Goal: Information Seeking & Learning: Learn about a topic

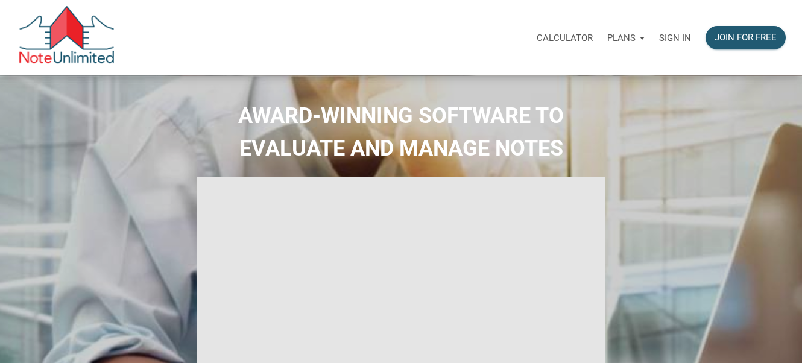
type input "Introduction to new features"
select select
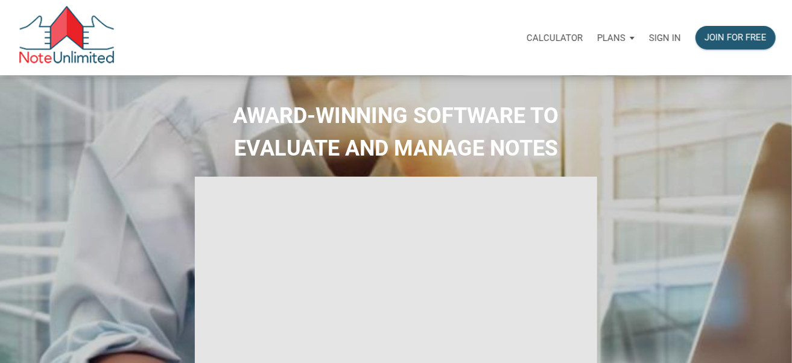
click at [665, 38] on p "Sign in" at bounding box center [665, 38] width 32 height 11
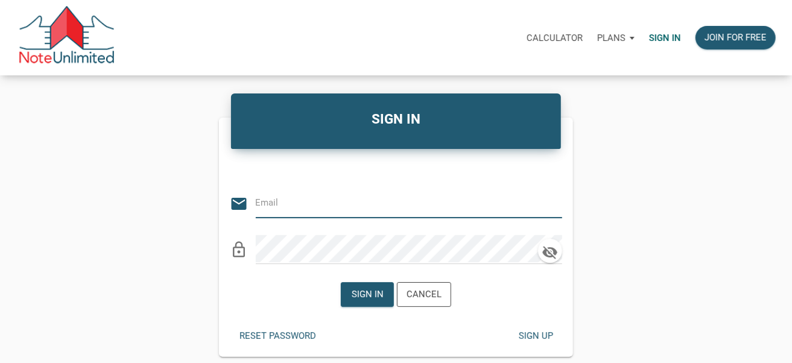
type input "automationnoteunlimited+uploadNote@gmail.com"
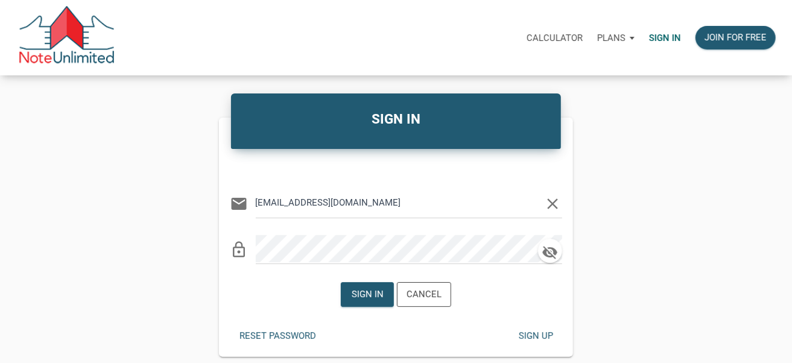
click at [554, 203] on icon "clear" at bounding box center [553, 204] width 18 height 18
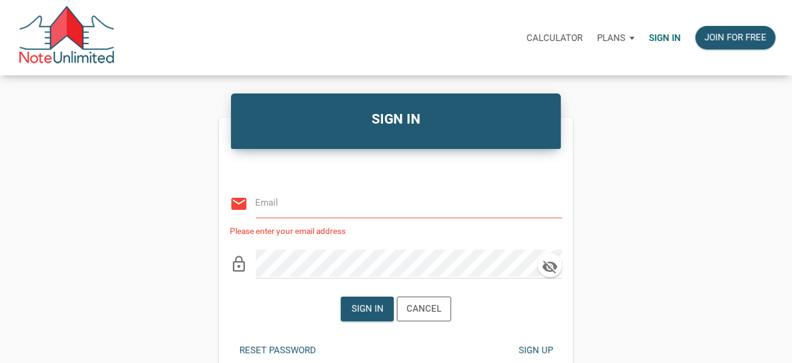
click at [358, 209] on input "email" at bounding box center [400, 202] width 288 height 27
type input "notes@colonialfundinggroup.com"
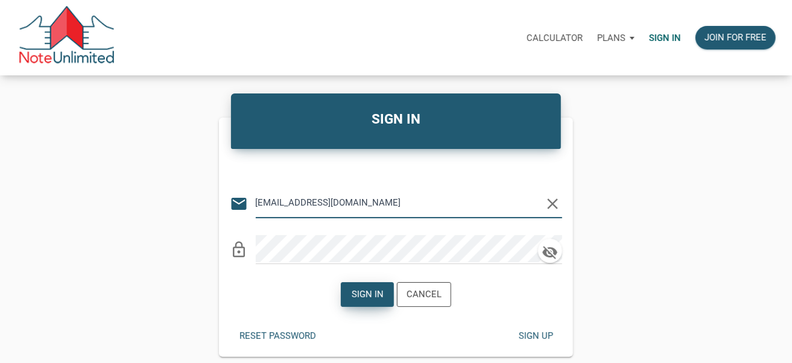
click at [372, 296] on div "Sign in" at bounding box center [368, 295] width 32 height 14
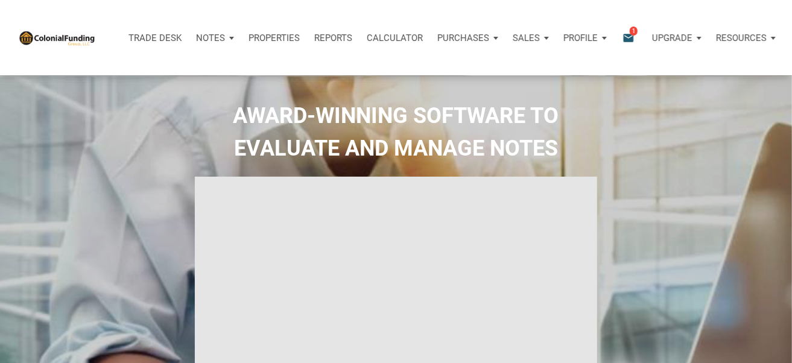
type input "Introduction to new features"
select select
click at [228, 38] on div "Notes" at bounding box center [215, 38] width 52 height 36
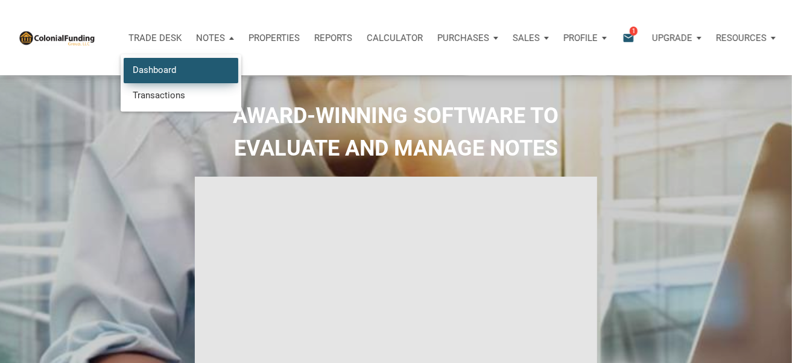
click at [183, 67] on link "Dashboard" at bounding box center [181, 70] width 115 height 25
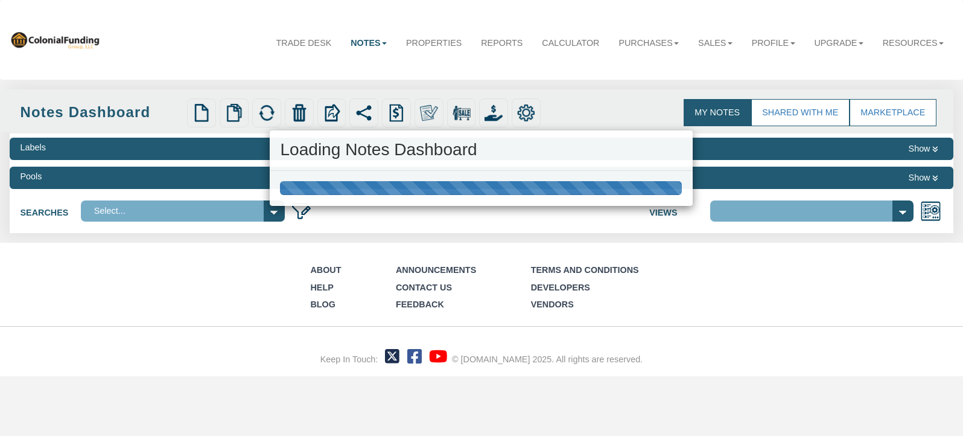
select select "316"
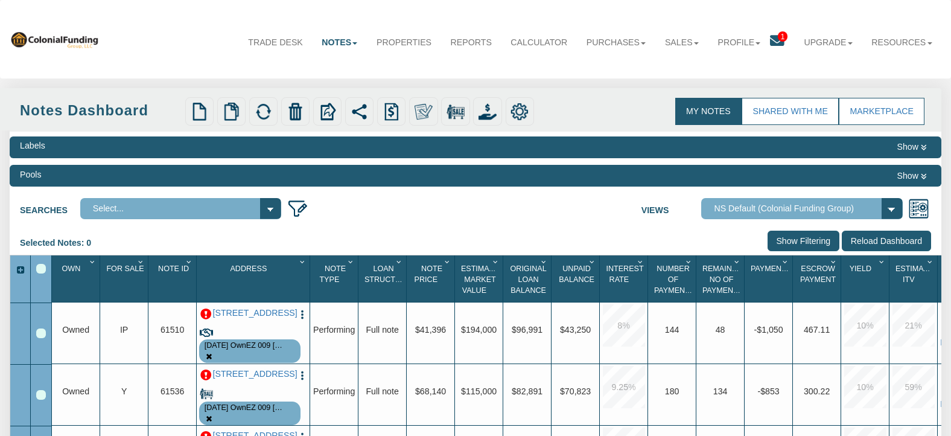
click at [165, 268] on span "Note Id" at bounding box center [173, 268] width 31 height 8
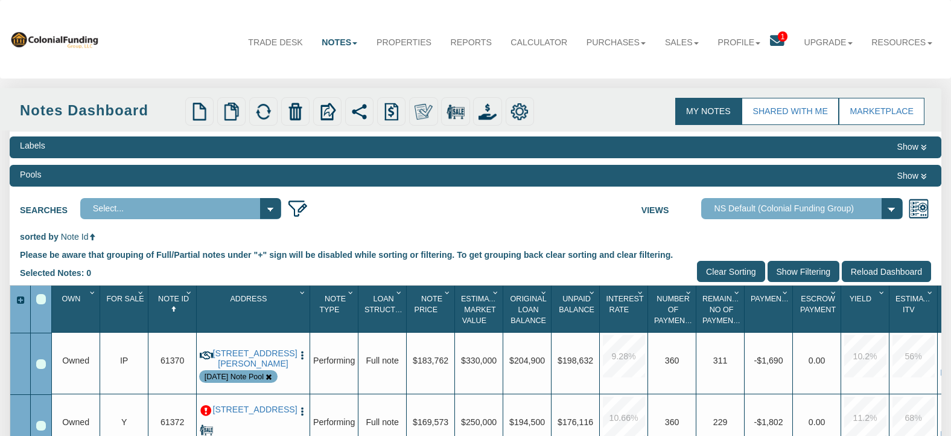
click at [170, 298] on span "Note Id" at bounding box center [173, 298] width 31 height 8
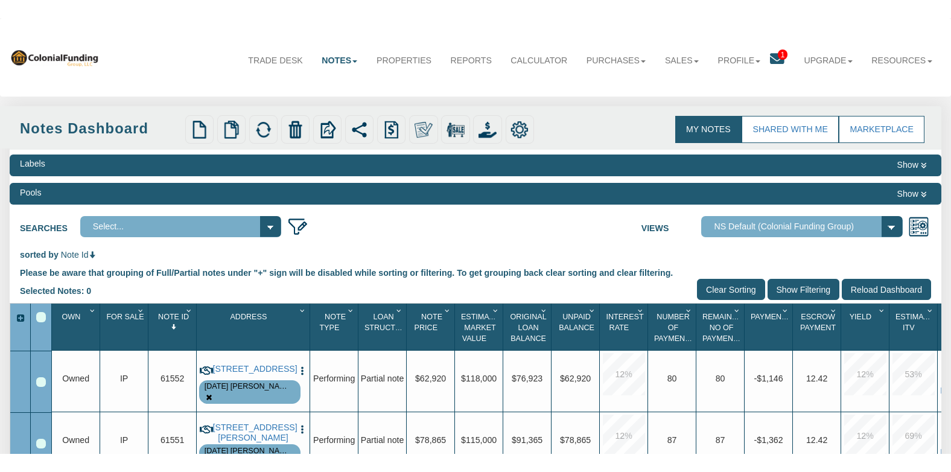
scroll to position [97, 0]
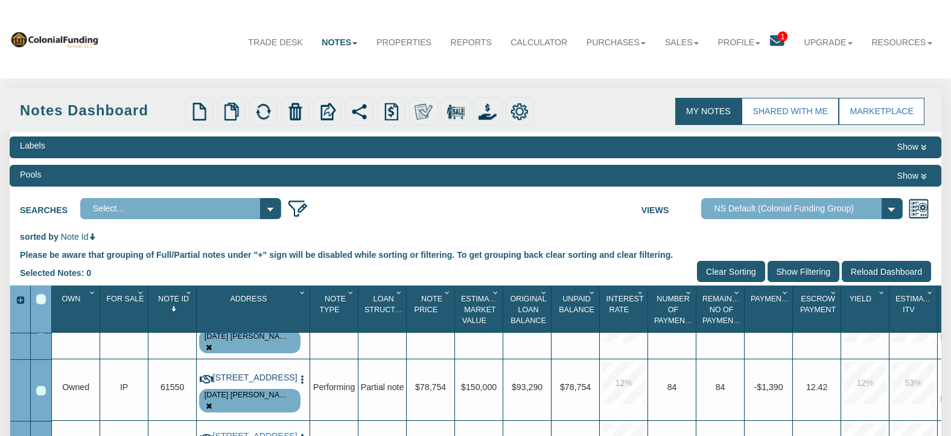
click at [252, 382] on link "[STREET_ADDRESS]" at bounding box center [253, 377] width 81 height 10
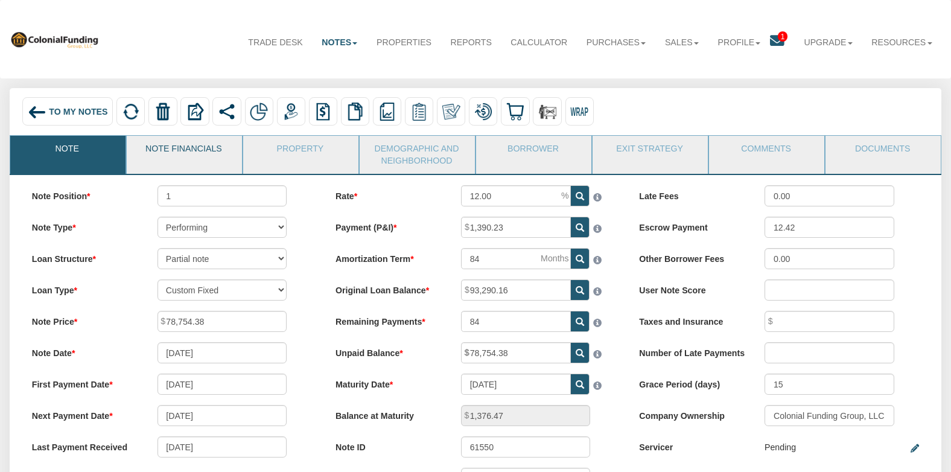
click at [186, 156] on link "Note Financials" at bounding box center [184, 151] width 114 height 30
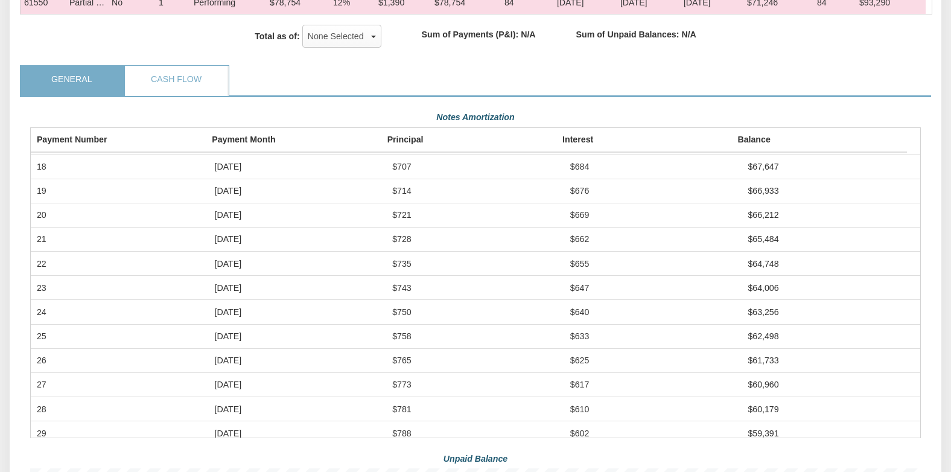
scroll to position [236, 0]
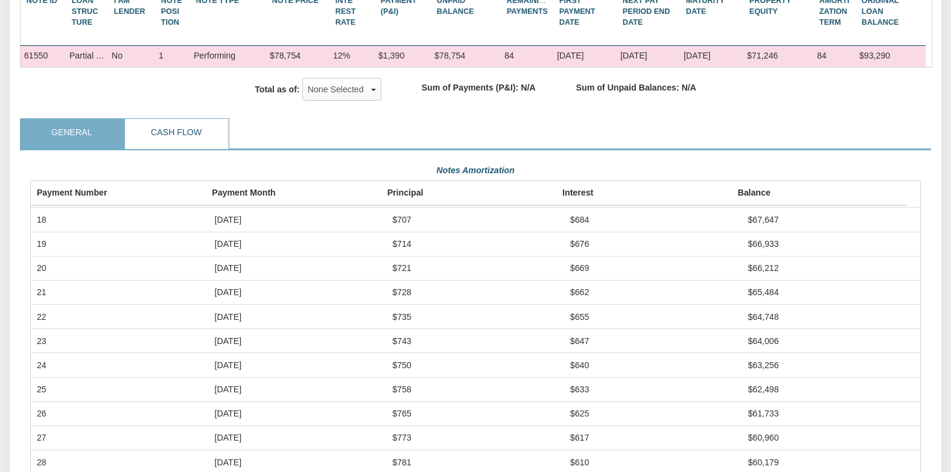
click at [194, 148] on link "Cash Flow" at bounding box center [176, 134] width 102 height 30
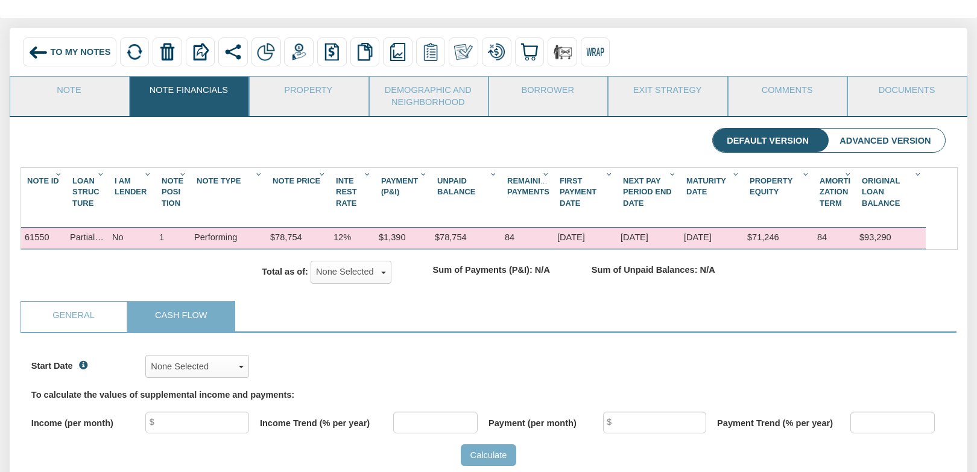
scroll to position [0, 0]
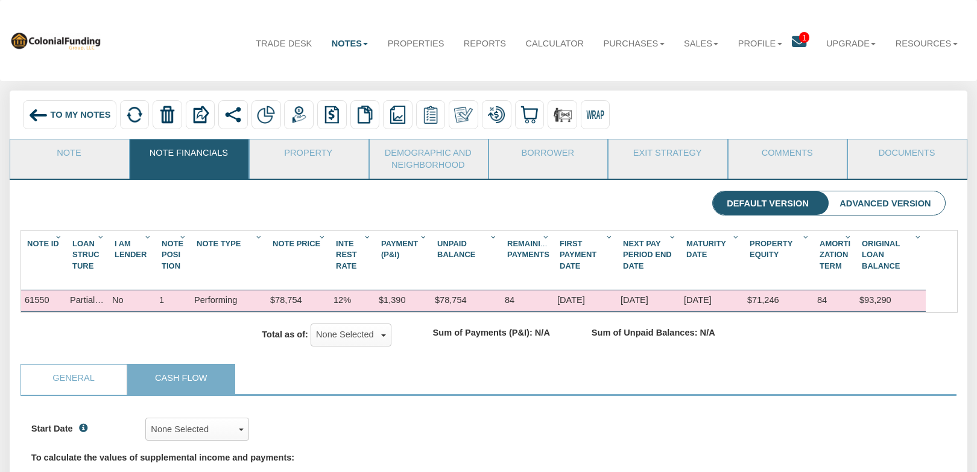
click at [54, 112] on span "To My Notes" at bounding box center [81, 115] width 60 height 10
